Goal: Information Seeking & Learning: Learn about a topic

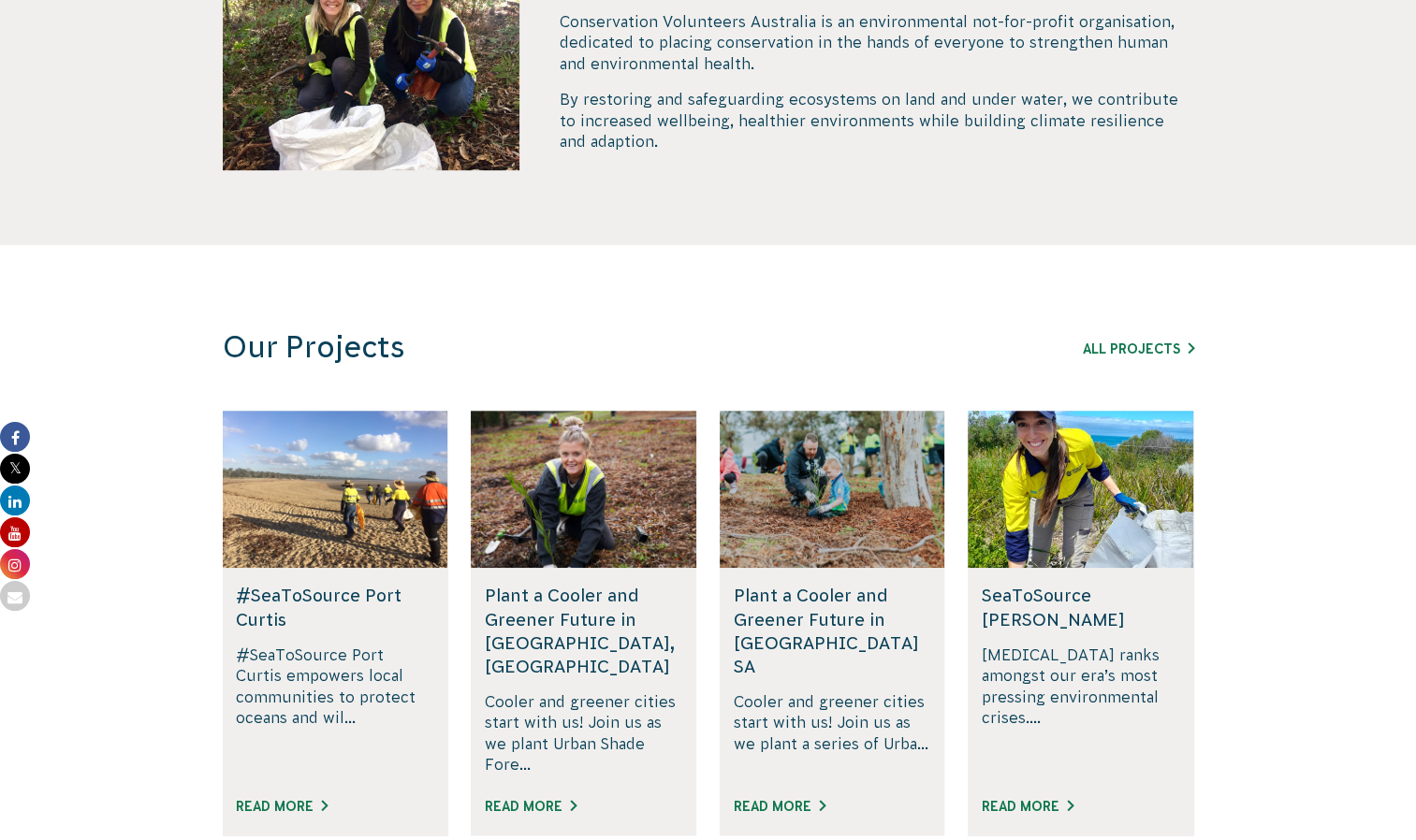
scroll to position [1184, 0]
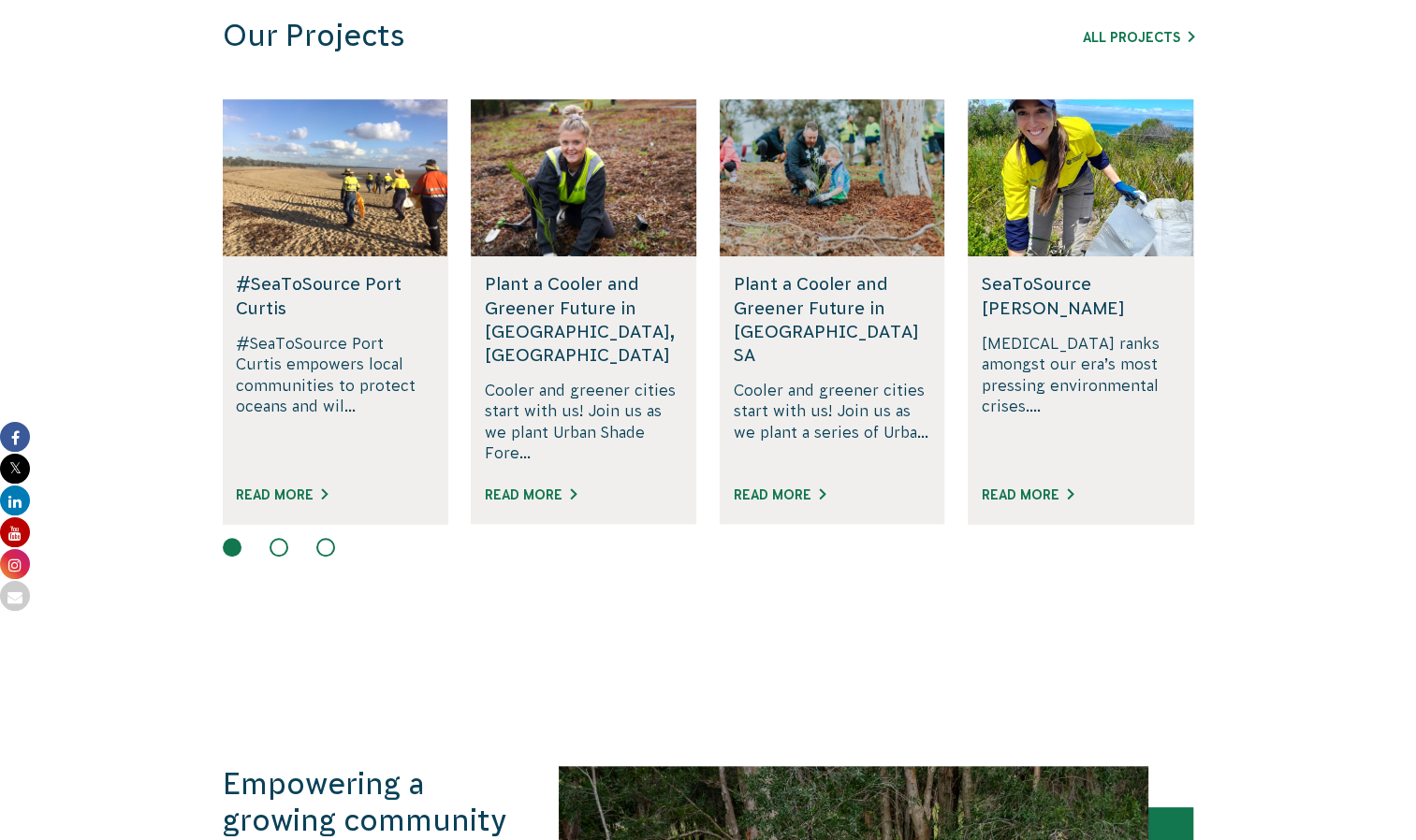
click at [1267, 256] on section "Our Projects All Projects #SeaToSource Port [PERSON_NAME] Bay Join the #SeaToSo…" at bounding box center [708, 294] width 1416 height 720
click at [276, 538] on button at bounding box center [278, 547] width 19 height 19
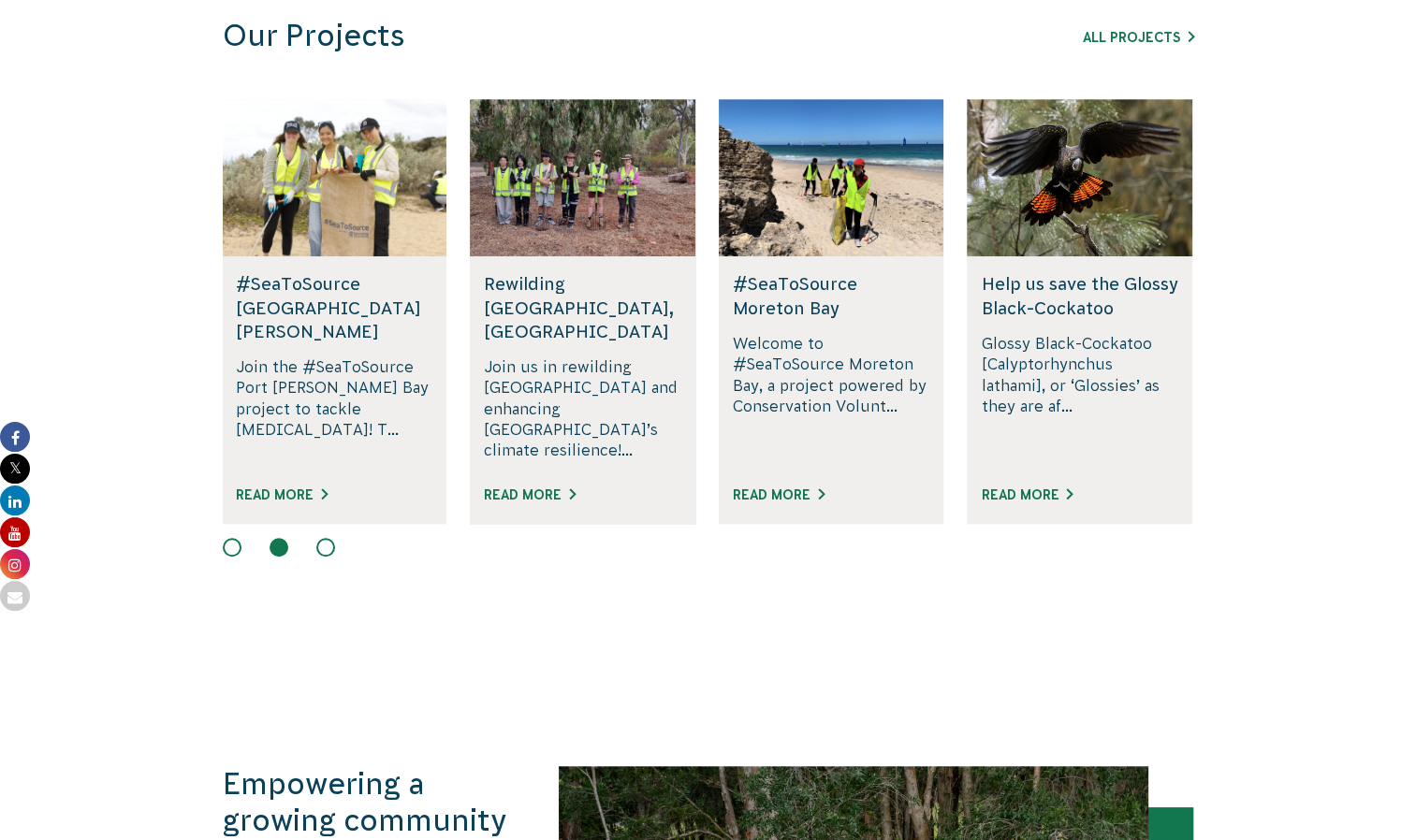
click at [322, 538] on button at bounding box center [325, 547] width 19 height 19
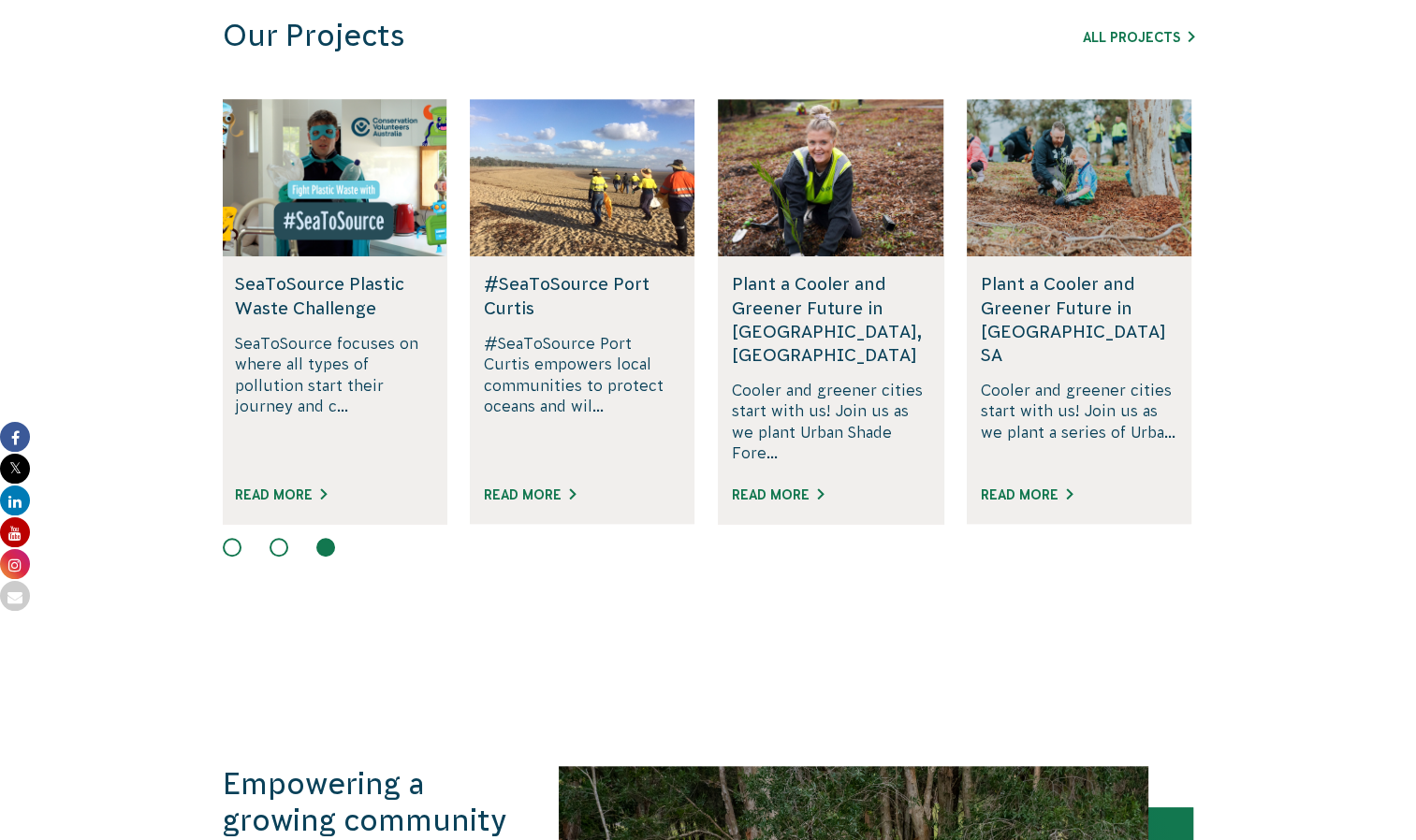
click at [269, 508] on div "#SeaToSource Port [PERSON_NAME] Bay Join the #SeaToSource Port [PERSON_NAME] Ba…" at bounding box center [708, 329] width 971 height 460
click at [277, 538] on button at bounding box center [278, 547] width 19 height 19
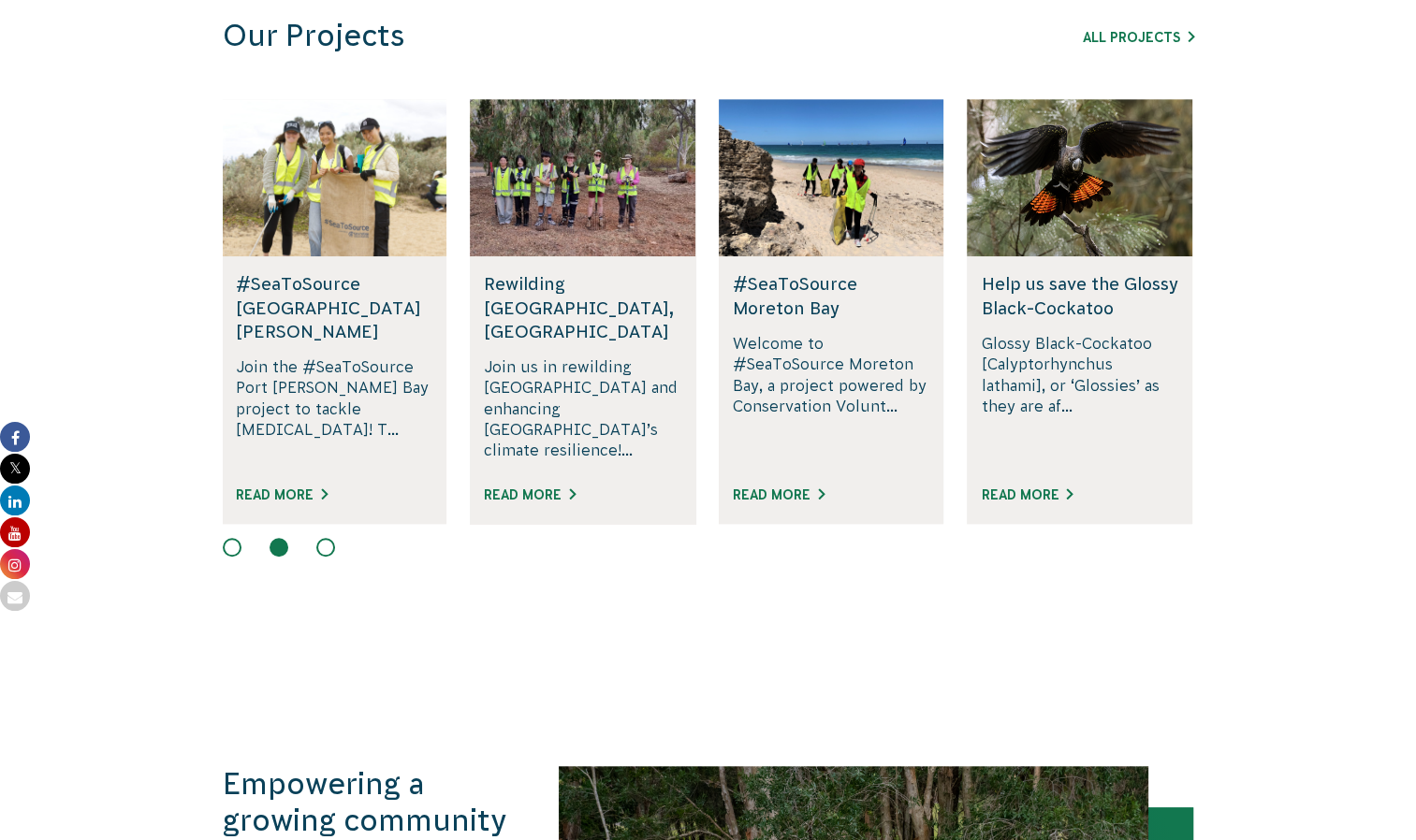
click at [383, 284] on h5 "#SeaToSource [GEOGRAPHIC_DATA][PERSON_NAME]" at bounding box center [334, 307] width 197 height 71
click at [386, 288] on h5 "#SeaToSource [GEOGRAPHIC_DATA][PERSON_NAME]" at bounding box center [334, 307] width 197 height 71
click at [275, 487] on link "Read More" at bounding box center [282, 494] width 92 height 15
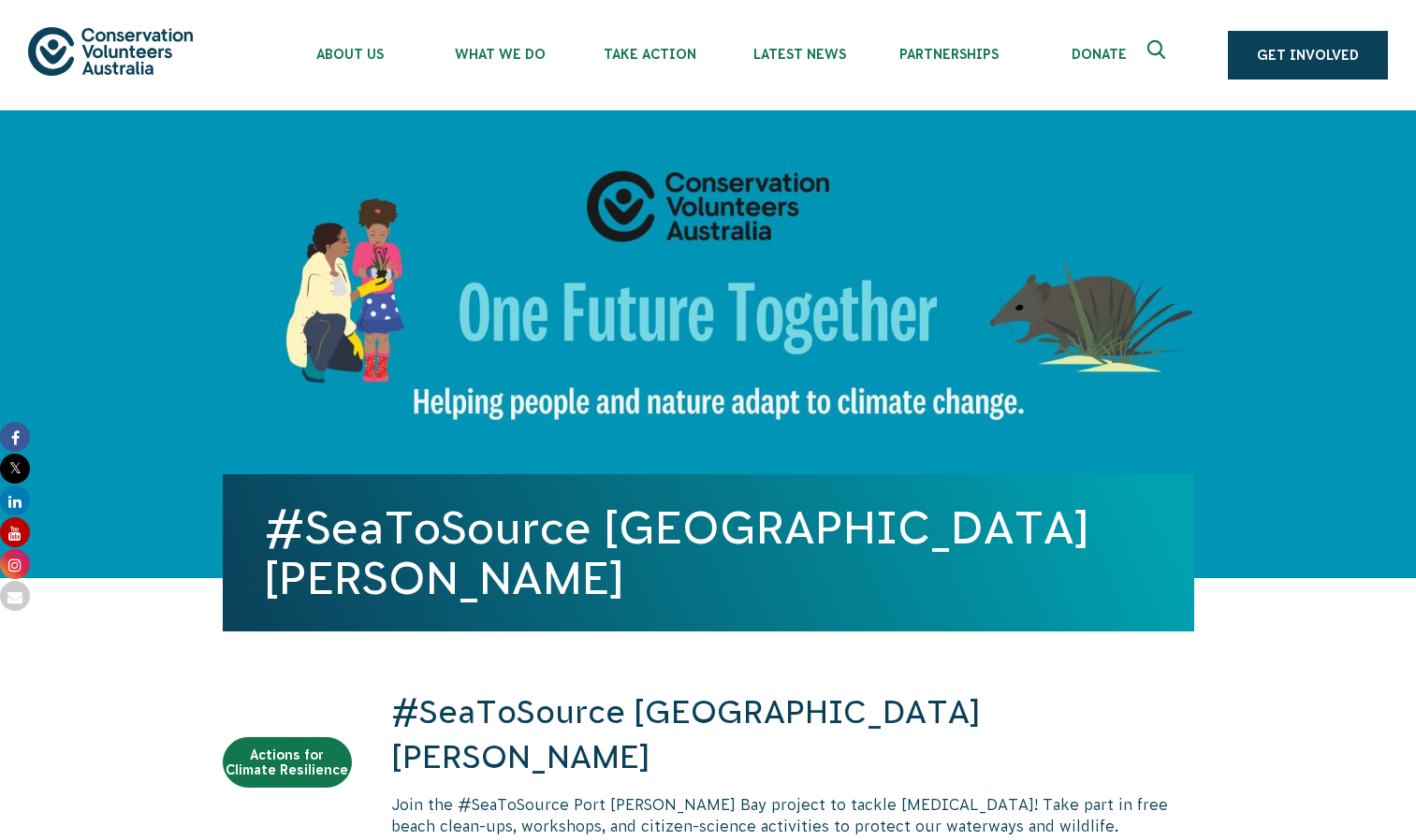
scroll to position [1418, 0]
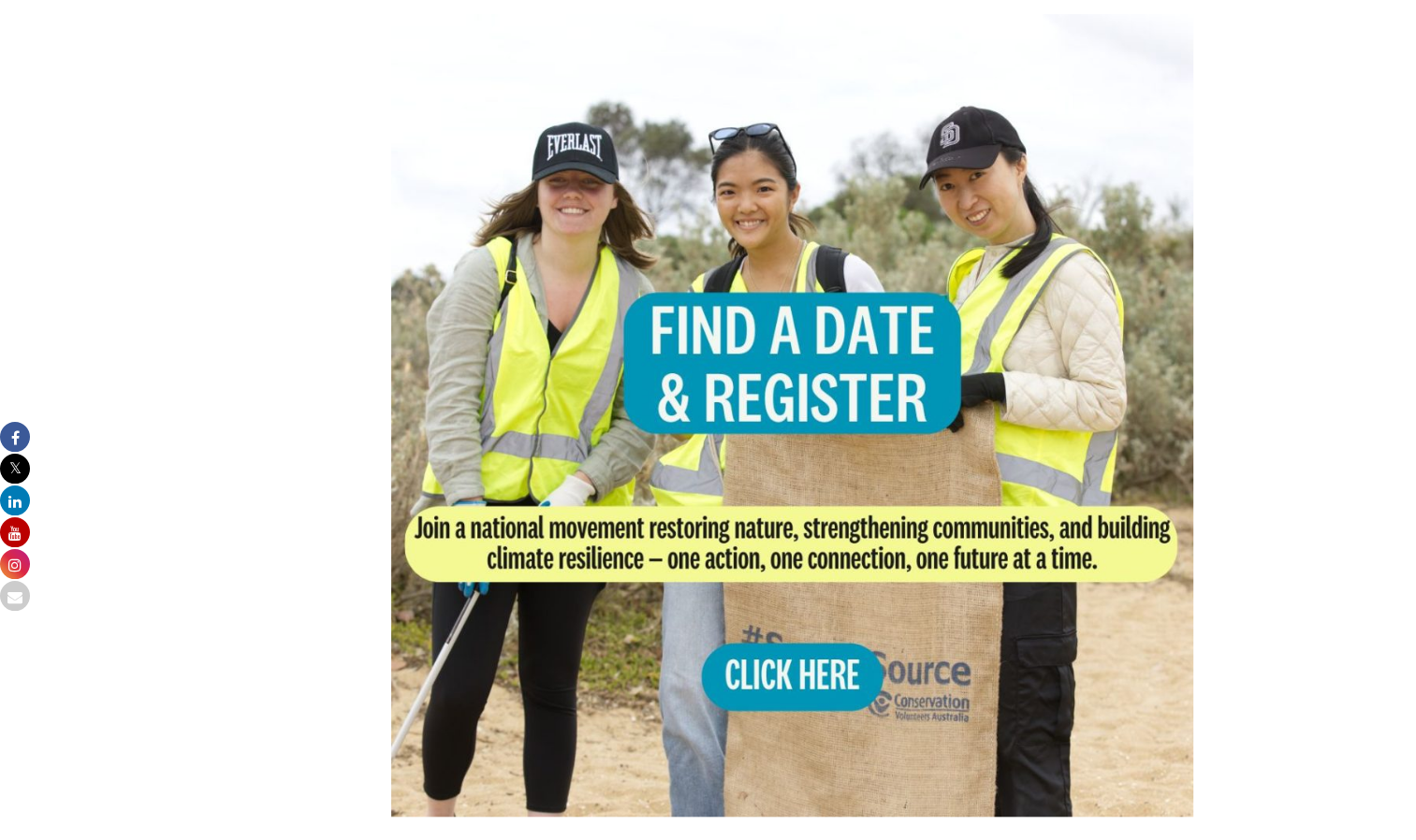
click at [808, 615] on img at bounding box center [792, 415] width 803 height 803
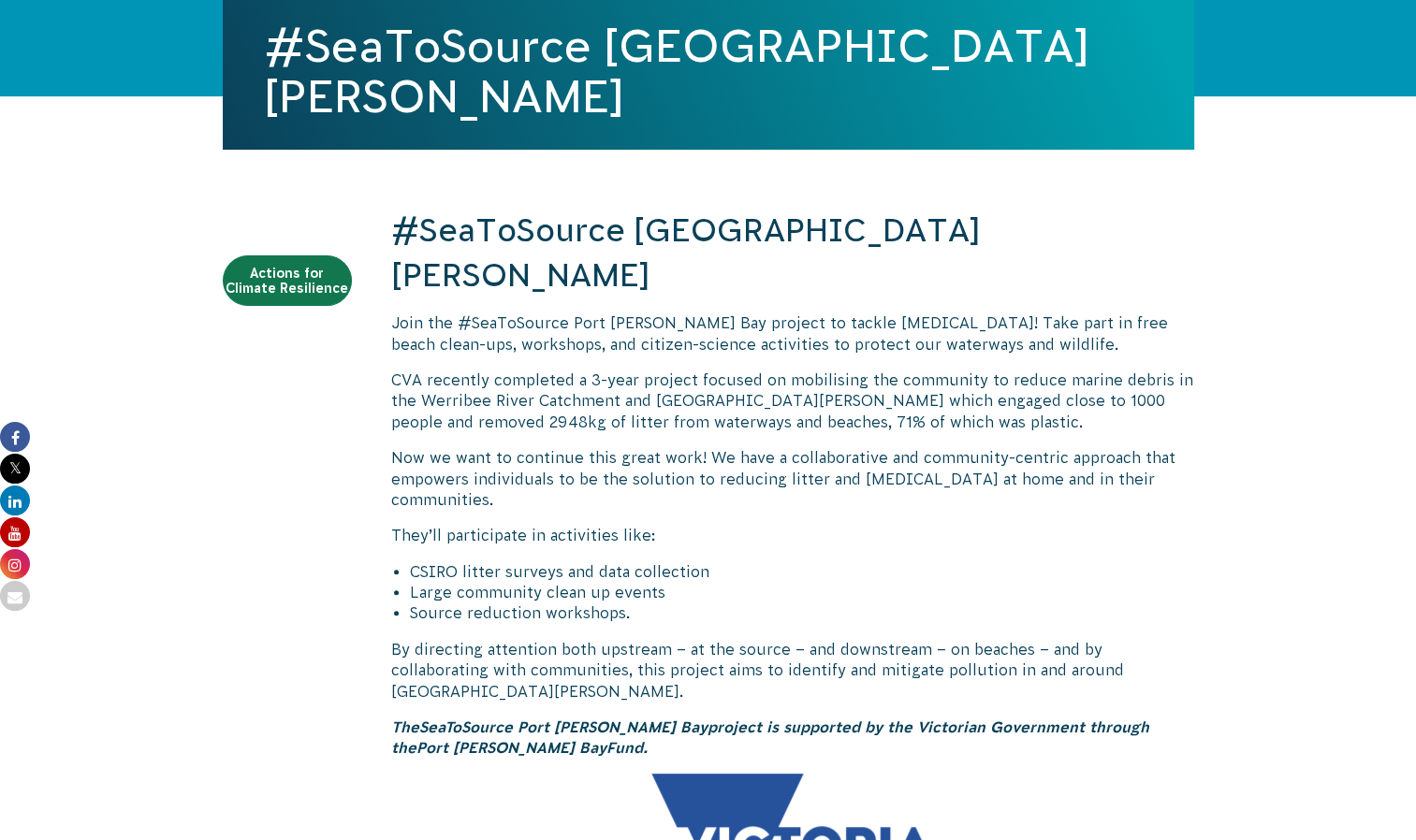
scroll to position [0, 0]
